Goal: Find specific page/section

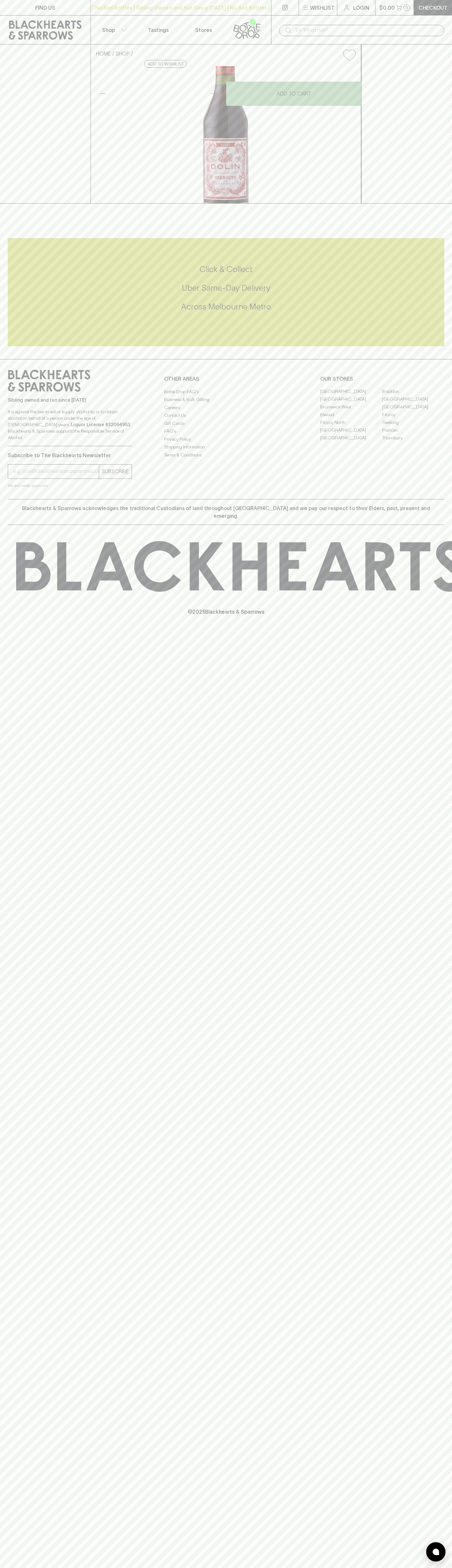
click at [442, 1404] on div "FIND US | No Bad Bottles | Sibling Owned and Run Since 2006 | No Bad Bottles | …" at bounding box center [226, 784] width 452 height 1568
click at [105, 1567] on html "FIND US | No Bad Bottles | Sibling Owned and Run Since 2006 | No Bad Bottles | …" at bounding box center [226, 784] width 452 height 1568
click at [6, 1105] on div "FIND US | No Bad Bottles | Sibling Owned and Run Since 2006 | No Bad Bottles | …" at bounding box center [226, 784] width 452 height 1568
